Goal: Information Seeking & Learning: Learn about a topic

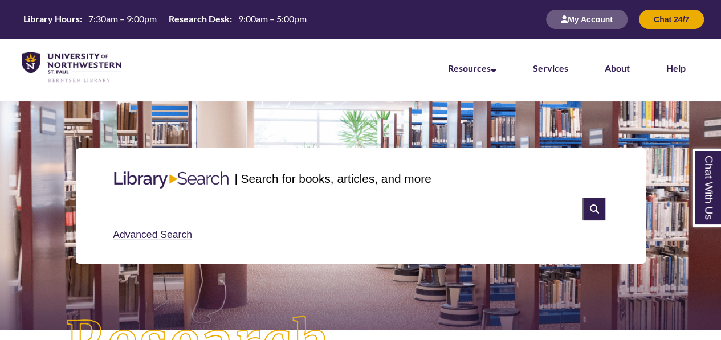
paste input "**********"
type input "*"
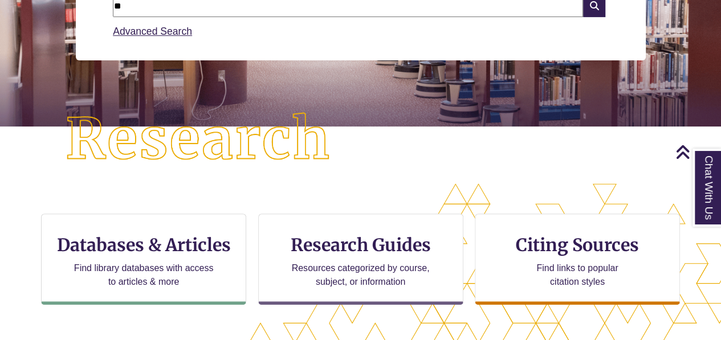
type input "*"
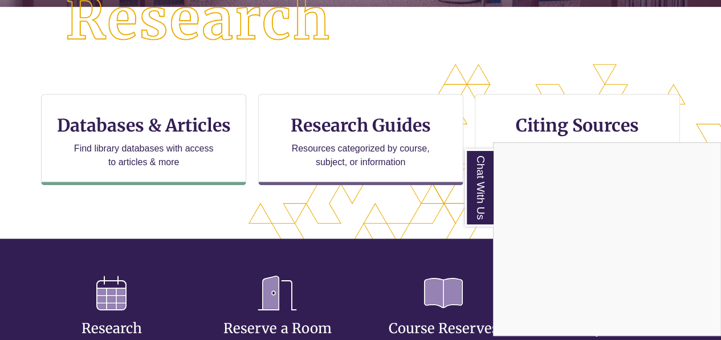
scroll to position [323, 0]
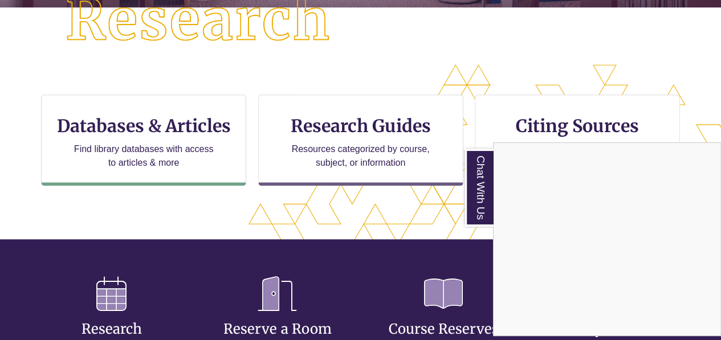
click at [563, 133] on div "Chat With Us" at bounding box center [360, 170] width 721 height 340
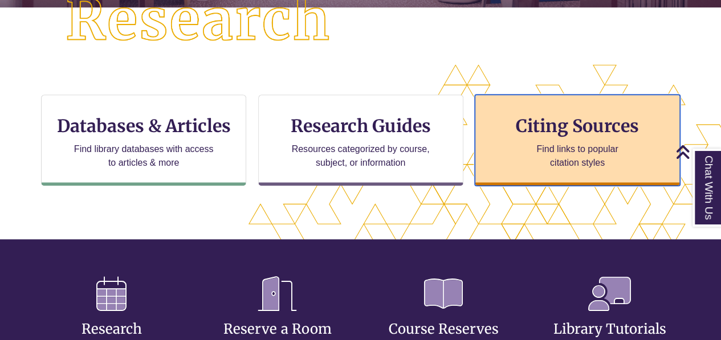
click at [555, 156] on p "Find links to popular citation styles" at bounding box center [577, 156] width 111 height 27
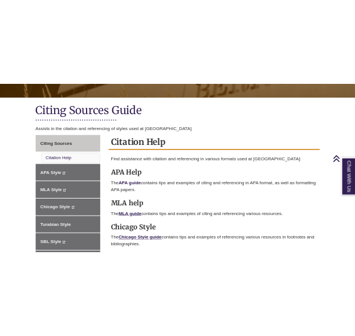
scroll to position [233, 0]
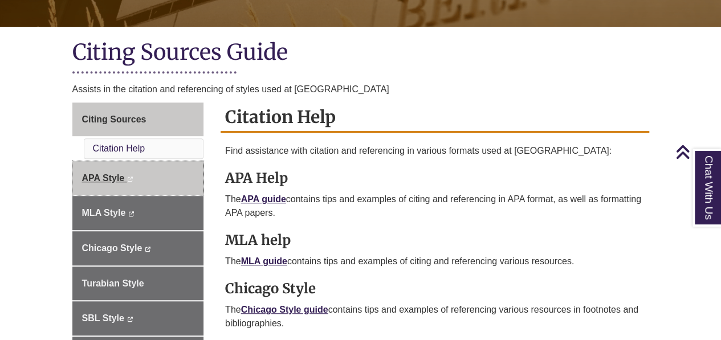
click at [136, 167] on link "APA Style This link opens in a new window This link opens in a new window" at bounding box center [138, 178] width 132 height 34
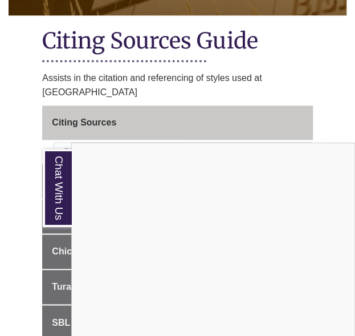
click at [324, 123] on div "Chat With Us" at bounding box center [177, 168] width 355 height 336
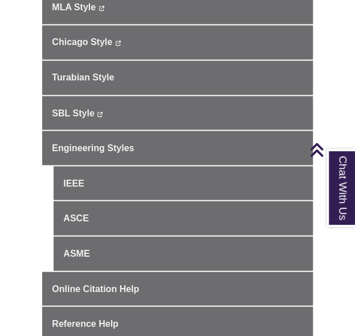
scroll to position [369, 0]
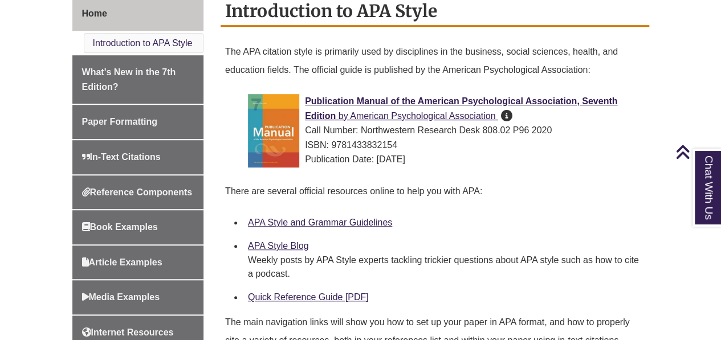
scroll to position [327, 0]
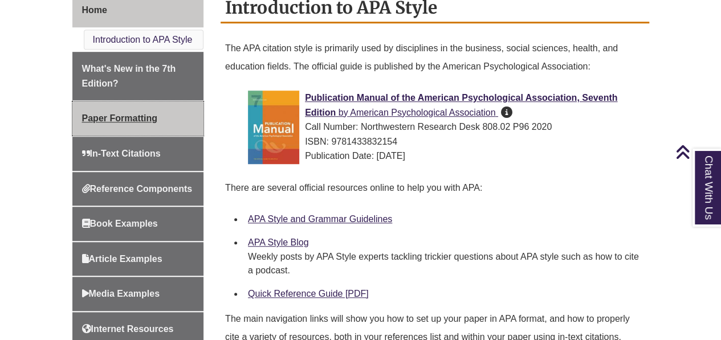
click at [137, 123] on link "Paper Formatting" at bounding box center [138, 118] width 132 height 34
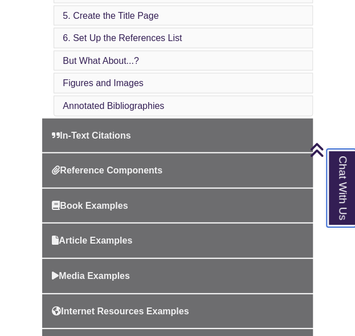
scroll to position [551, 0]
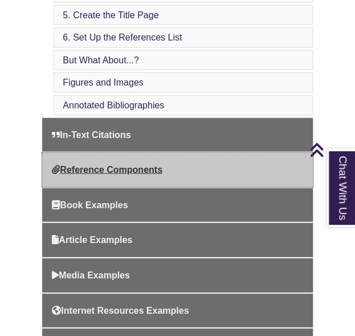
click at [125, 166] on span "Reference Components" at bounding box center [107, 170] width 111 height 10
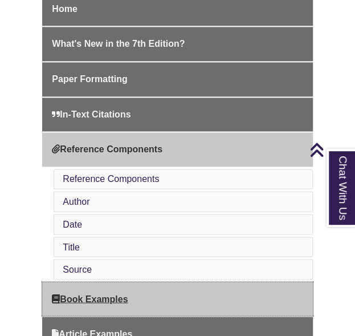
scroll to position [342, 0]
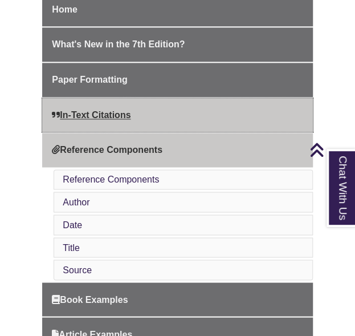
click at [88, 109] on link "In-Text Citations" at bounding box center [177, 115] width 270 height 34
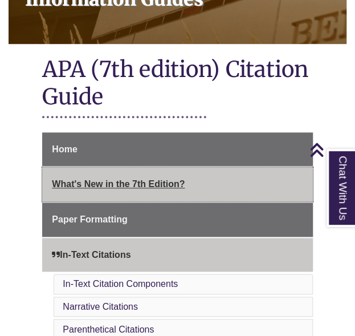
scroll to position [165, 0]
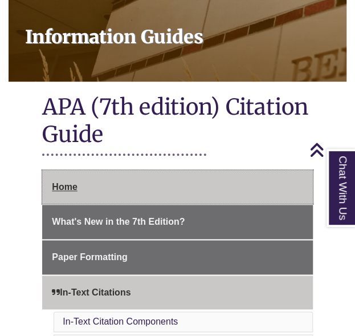
click at [72, 187] on span "Home" at bounding box center [64, 187] width 25 height 10
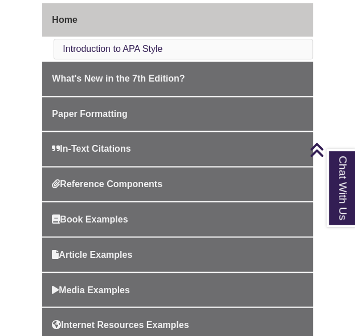
scroll to position [217, 0]
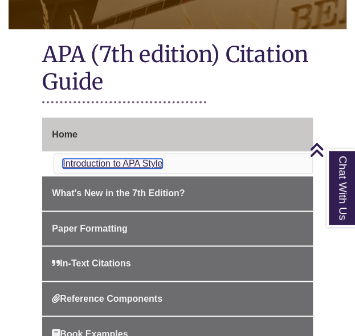
click at [98, 158] on link "Introduction to APA Style" at bounding box center [113, 163] width 100 height 10
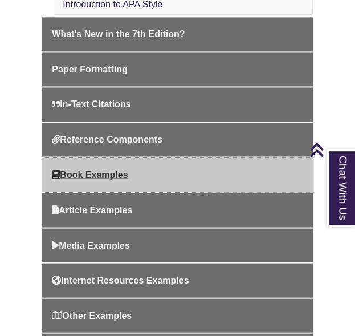
scroll to position [375, 0]
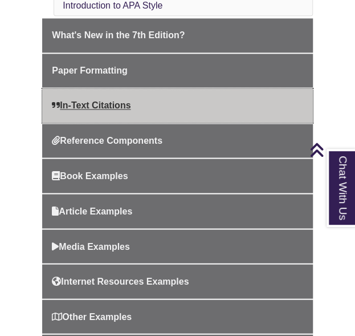
click at [98, 88] on link "In-Text Citations" at bounding box center [177, 105] width 270 height 34
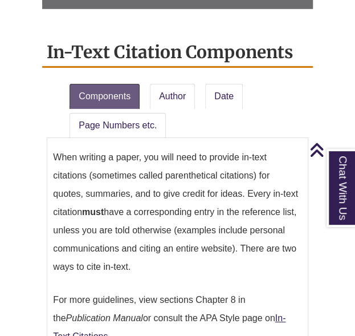
scroll to position [809, 0]
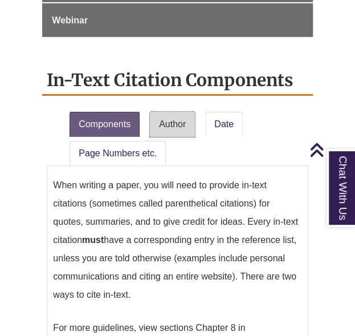
click at [172, 121] on link "Author" at bounding box center [172, 124] width 45 height 25
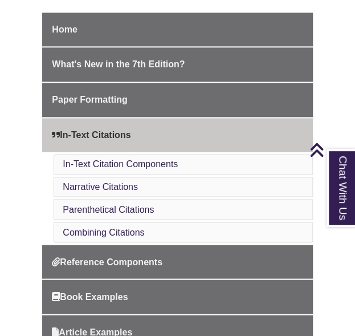
scroll to position [329, 0]
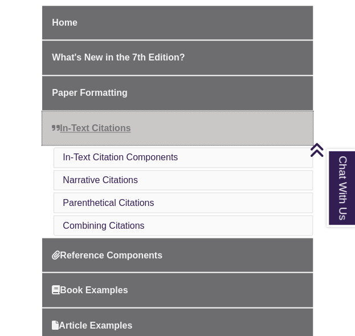
click at [89, 130] on span "In-Text Citations" at bounding box center [91, 128] width 79 height 10
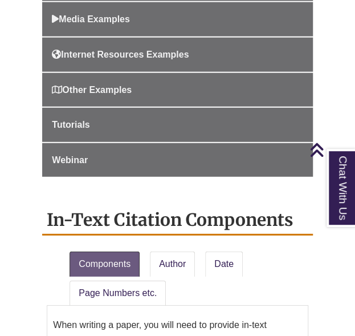
scroll to position [535, 0]
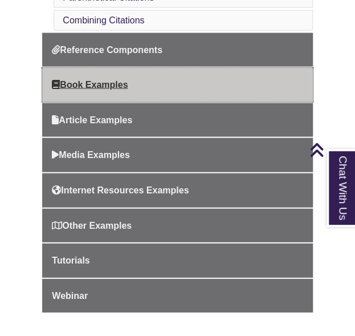
click at [87, 81] on span "Book Examples" at bounding box center [90, 85] width 76 height 10
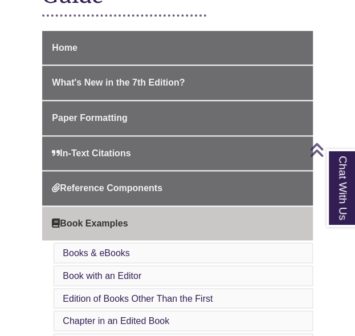
scroll to position [304, 0]
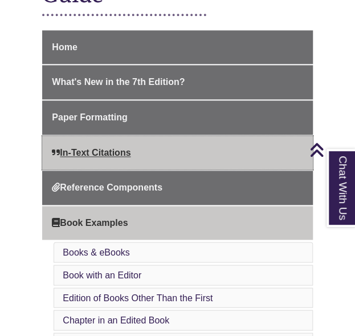
click at [92, 149] on span "In-Text Citations" at bounding box center [91, 153] width 79 height 10
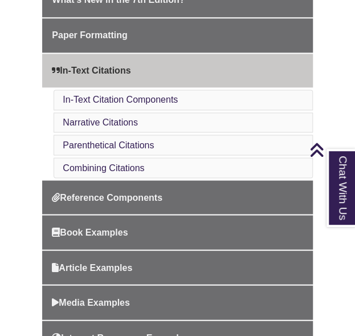
scroll to position [389, 0]
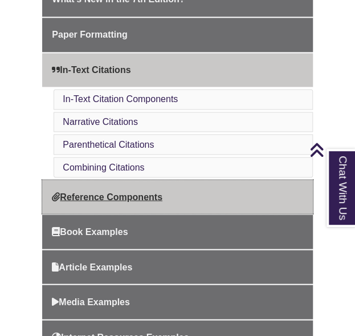
click at [106, 181] on link "Reference Components" at bounding box center [177, 197] width 270 height 34
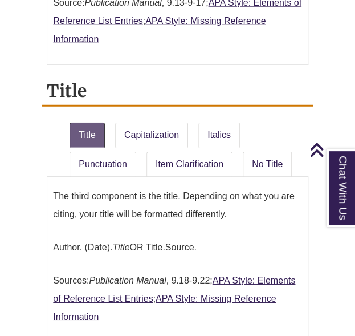
scroll to position [1767, 0]
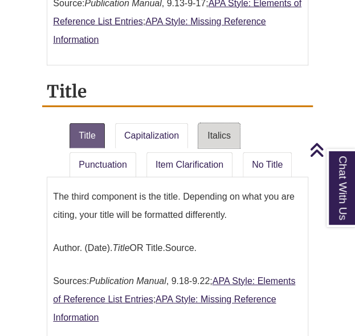
click at [212, 124] on link "Italics" at bounding box center [219, 135] width 42 height 25
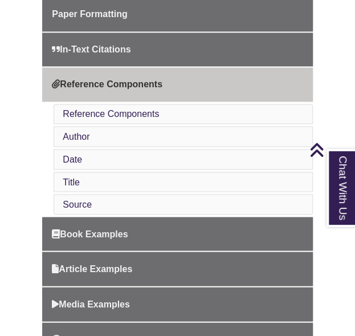
scroll to position [406, 0]
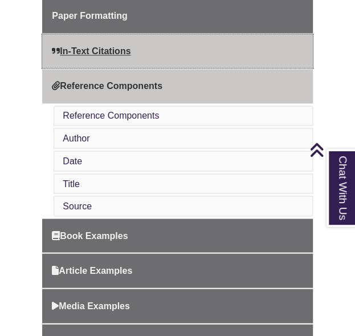
click at [83, 53] on span "In-Text Citations" at bounding box center [91, 51] width 79 height 10
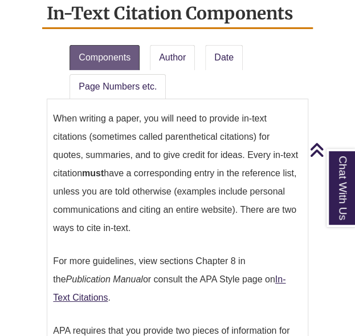
scroll to position [912, 0]
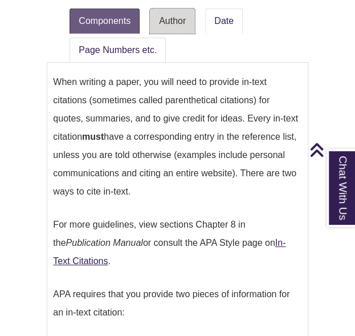
click at [177, 24] on link "Author" at bounding box center [172, 21] width 45 height 25
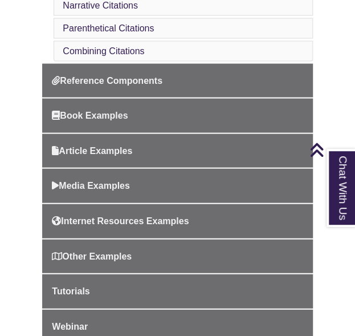
scroll to position [495, 0]
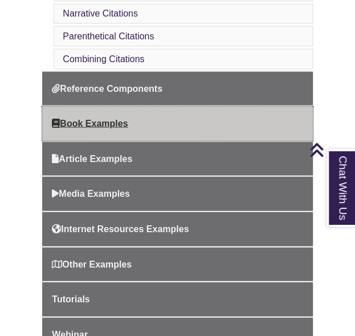
click at [117, 126] on link "Book Examples" at bounding box center [177, 123] width 270 height 34
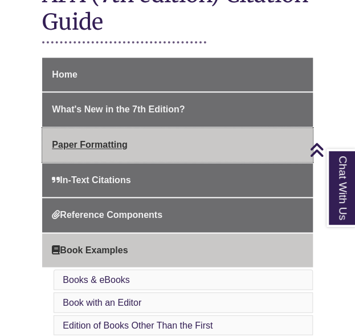
scroll to position [277, 0]
click at [115, 147] on span "Paper Formatting" at bounding box center [89, 145] width 75 height 10
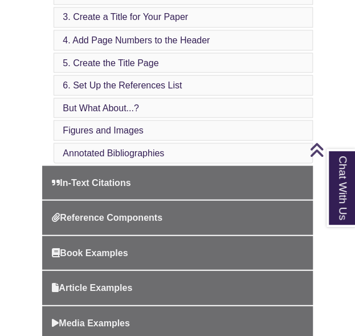
scroll to position [502, 0]
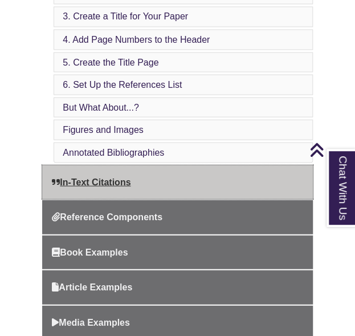
click at [112, 177] on span "In-Text Citations" at bounding box center [91, 182] width 79 height 10
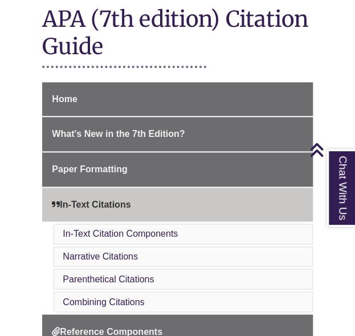
scroll to position [371, 0]
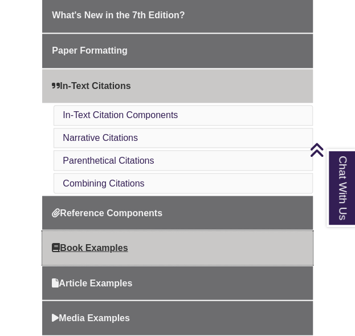
click at [101, 242] on span "Book Examples" at bounding box center [90, 247] width 76 height 10
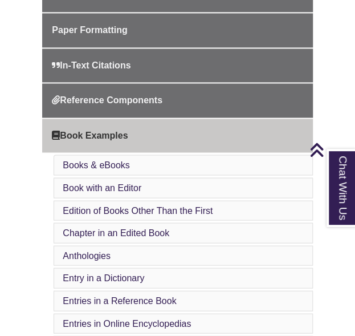
scroll to position [393, 0]
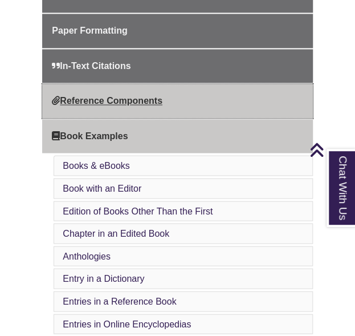
click at [107, 96] on span "Reference Components" at bounding box center [107, 101] width 111 height 10
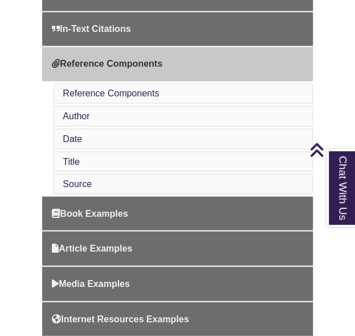
scroll to position [433, 0]
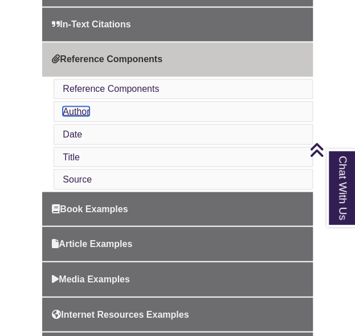
click at [74, 109] on link "Author" at bounding box center [76, 111] width 27 height 10
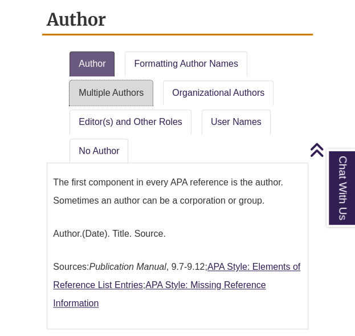
click at [127, 82] on link "Multiple Authors" at bounding box center [111, 92] width 83 height 25
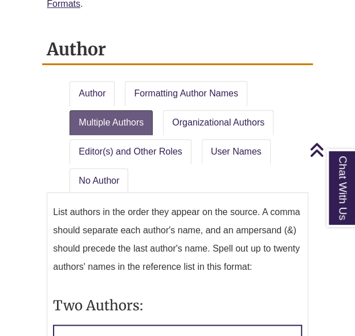
scroll to position [1144, 0]
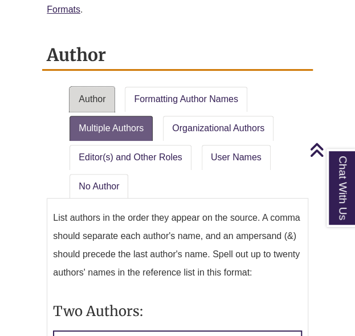
click at [94, 100] on link "Author" at bounding box center [92, 99] width 45 height 25
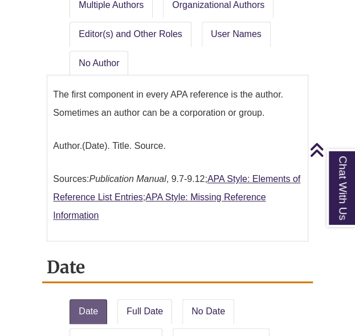
scroll to position [1141, 0]
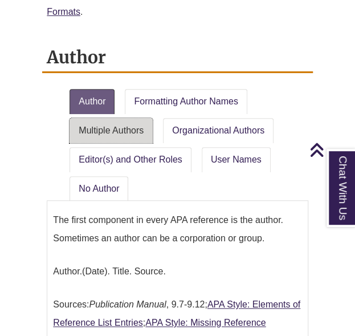
click at [127, 127] on link "Multiple Authors" at bounding box center [111, 130] width 83 height 25
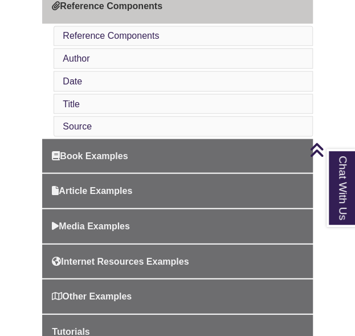
scroll to position [487, 0]
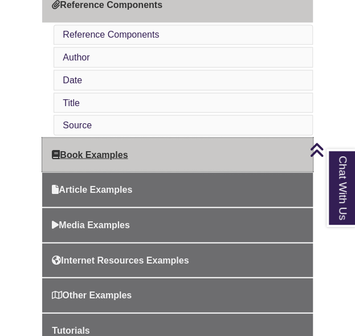
click at [109, 149] on span "Book Examples" at bounding box center [90, 154] width 76 height 10
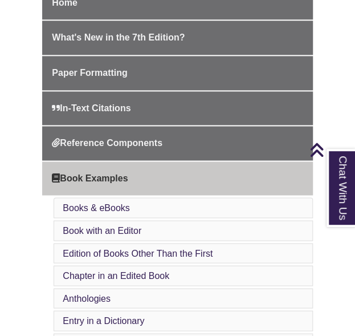
scroll to position [345, 0]
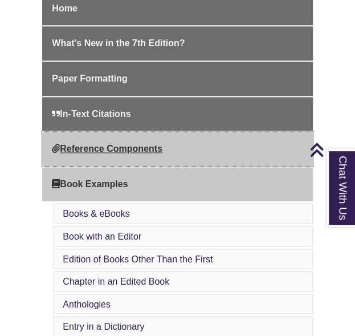
click at [101, 144] on span "Reference Components" at bounding box center [107, 149] width 111 height 10
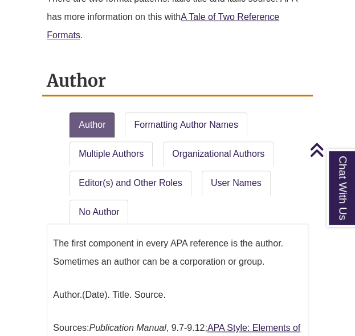
scroll to position [1120, 0]
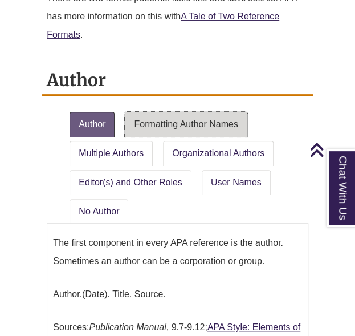
click at [170, 121] on link "Formatting Author Names" at bounding box center [186, 124] width 122 height 25
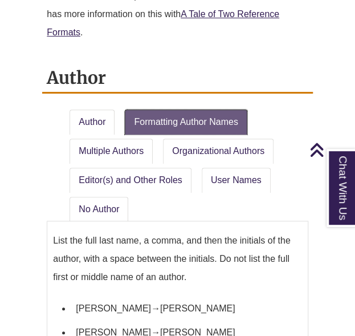
scroll to position [1106, 0]
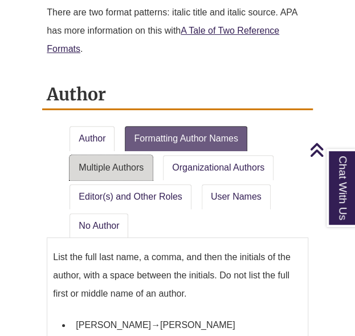
click at [110, 158] on link "Multiple Authors" at bounding box center [111, 167] width 83 height 25
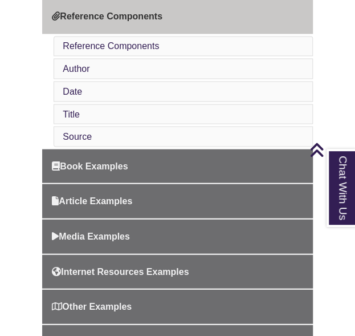
scroll to position [465, 0]
